Goal: Submit feedback/report problem

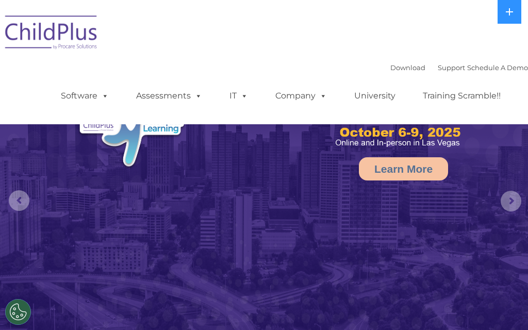
select select "MEDIUM"
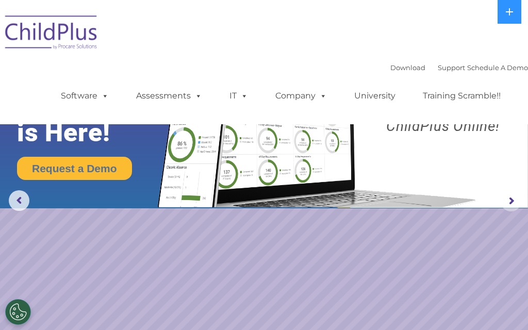
click at [508, 205] on rs-arrow at bounding box center [510, 201] width 21 height 21
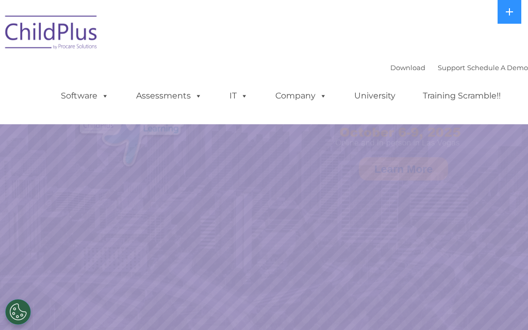
select select "MEDIUM"
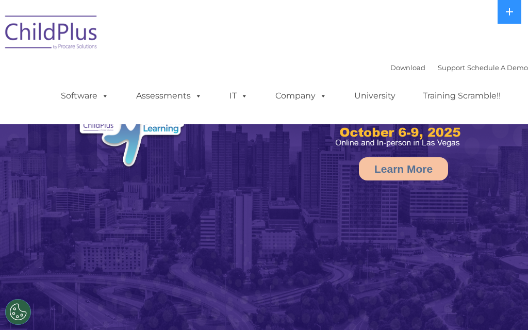
select select "MEDIUM"
click at [508, 14] on icon at bounding box center [509, 12] width 8 height 8
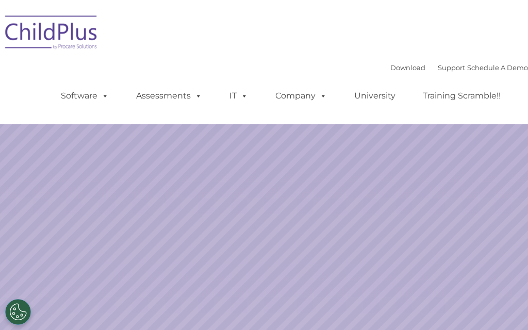
select select "MEDIUM"
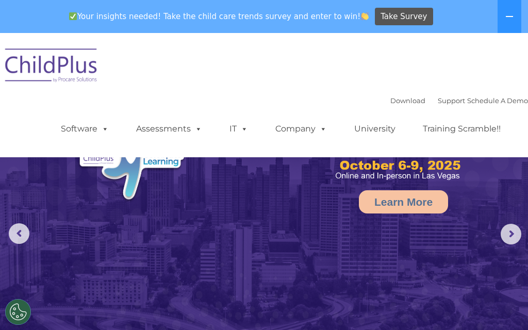
click at [511, 11] on button at bounding box center [509, 16] width 24 height 33
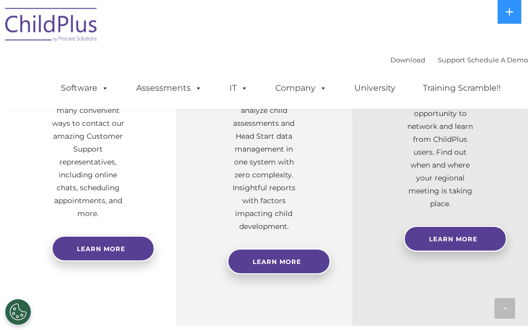
scroll to position [455, 0]
